Goal: Find specific page/section: Find specific page/section

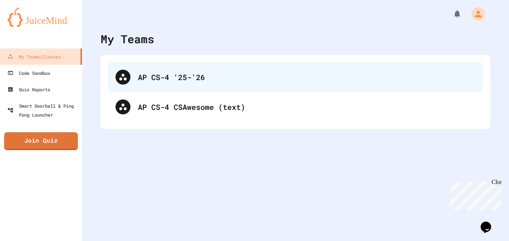
click at [184, 73] on div "AP CS-4 '25-'26" at bounding box center [307, 77] width 338 height 11
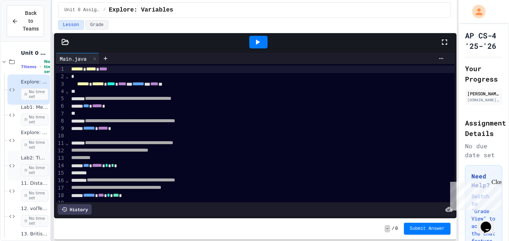
scroll to position [19, 0]
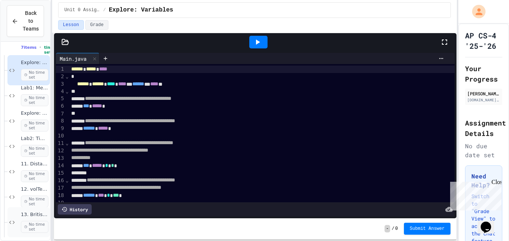
click at [29, 212] on span "13. British Money (t)" at bounding box center [35, 215] width 28 height 6
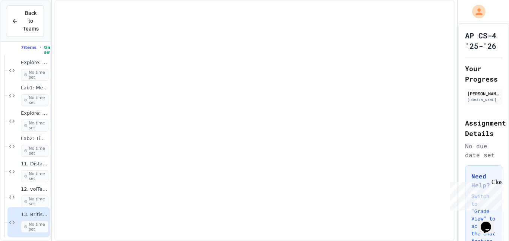
scroll to position [10, 0]
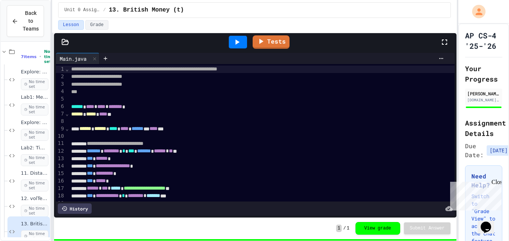
click at [240, 43] on icon at bounding box center [237, 42] width 9 height 9
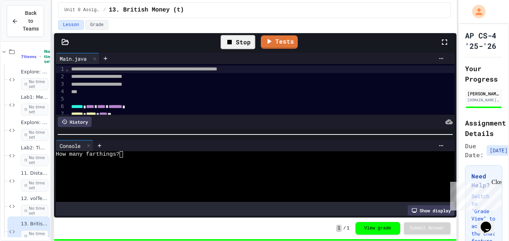
click at [150, 159] on div at bounding box center [252, 161] width 393 height 6
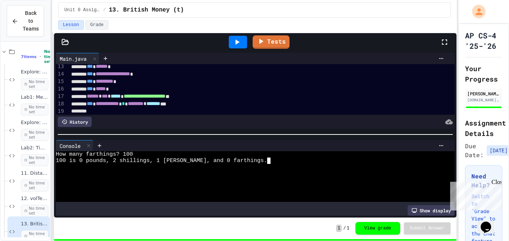
scroll to position [93, 0]
